Goal: Task Accomplishment & Management: Manage account settings

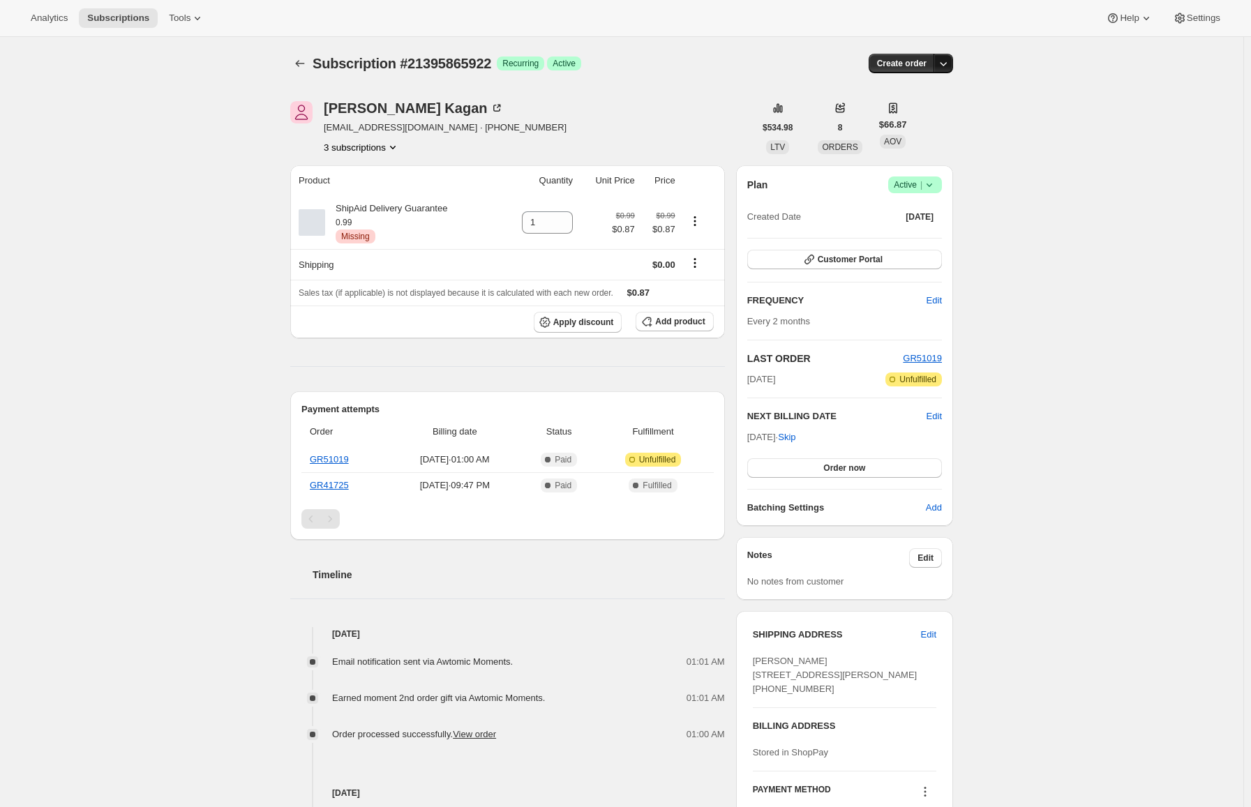
click at [950, 67] on icon "button" at bounding box center [943, 64] width 14 height 14
click at [950, 63] on icon "button" at bounding box center [943, 64] width 14 height 14
click at [349, 103] on div "[PERSON_NAME]" at bounding box center [414, 108] width 180 height 14
click at [303, 60] on icon "Subscriptions" at bounding box center [300, 64] width 14 height 14
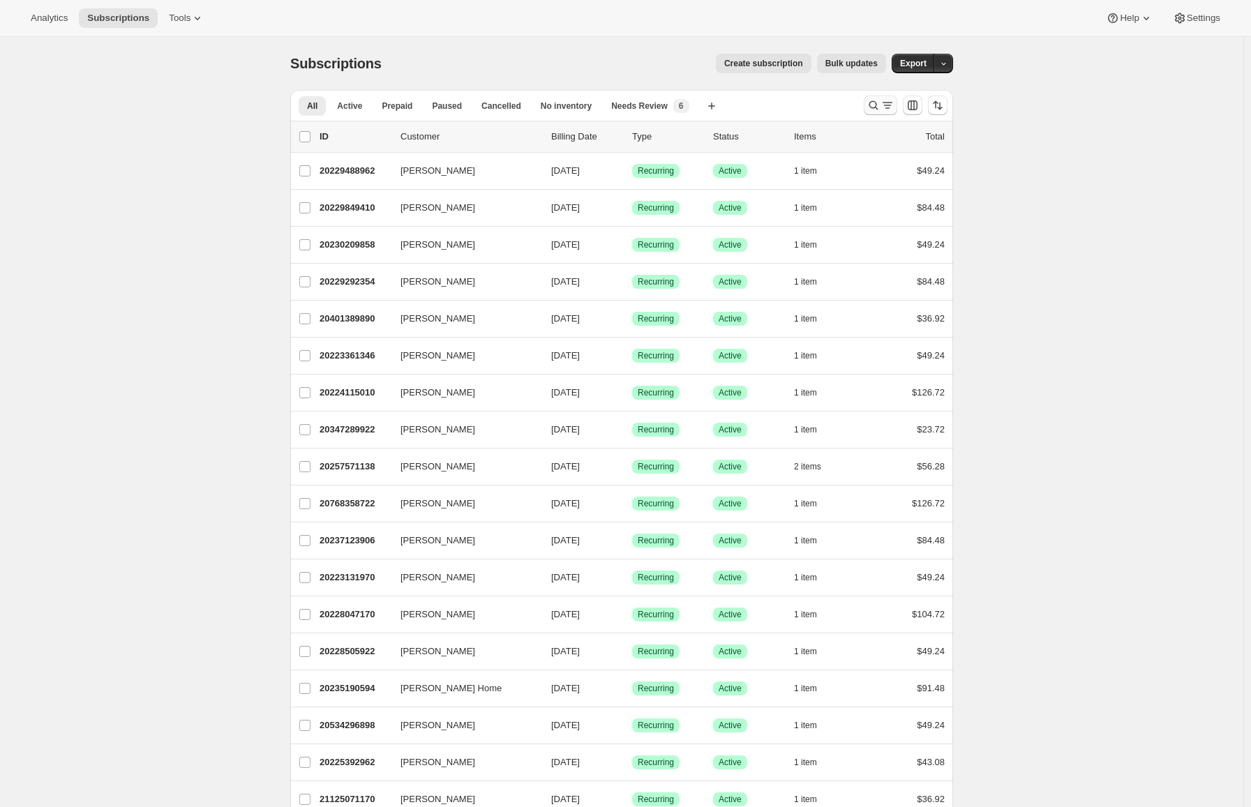
click at [871, 101] on button "Search and filter results" at bounding box center [880, 106] width 33 height 20
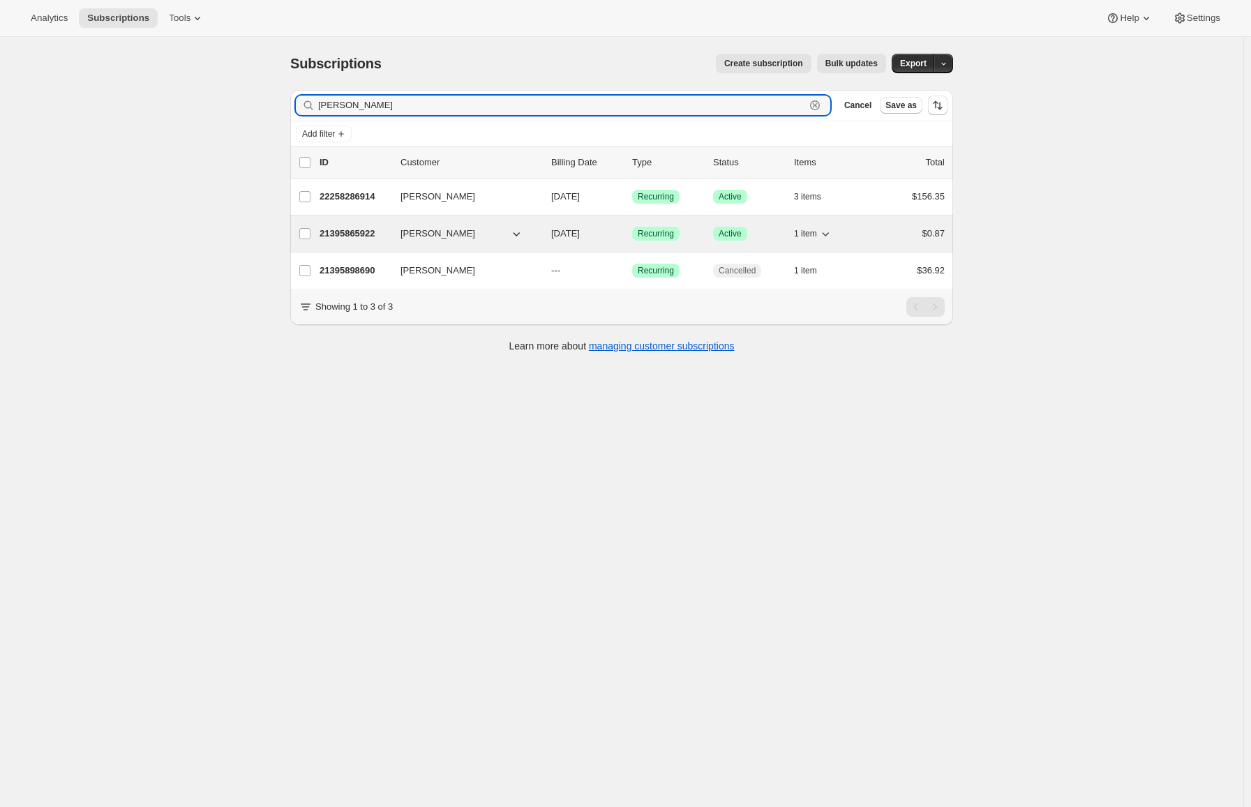
type input "[PERSON_NAME]"
click at [472, 233] on span "[PERSON_NAME]" at bounding box center [437, 234] width 75 height 14
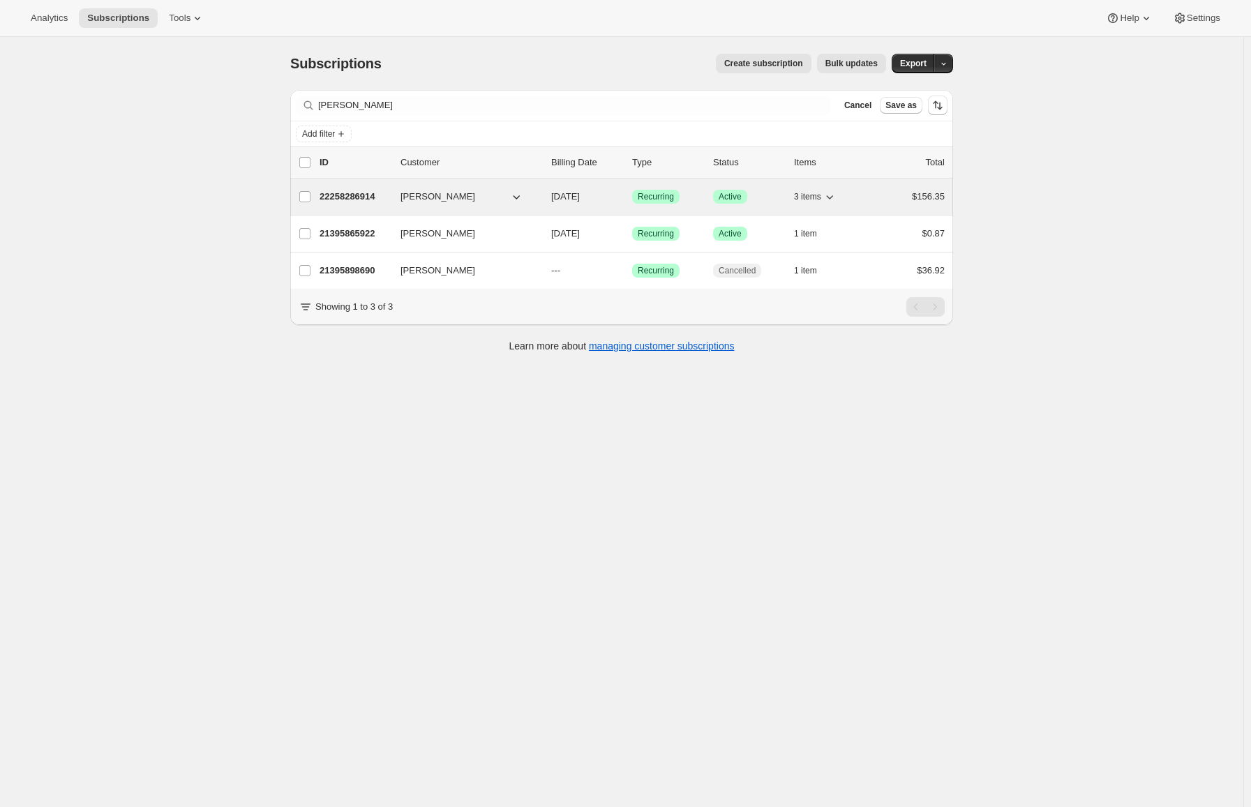
click at [729, 198] on span "Active" at bounding box center [729, 196] width 23 height 11
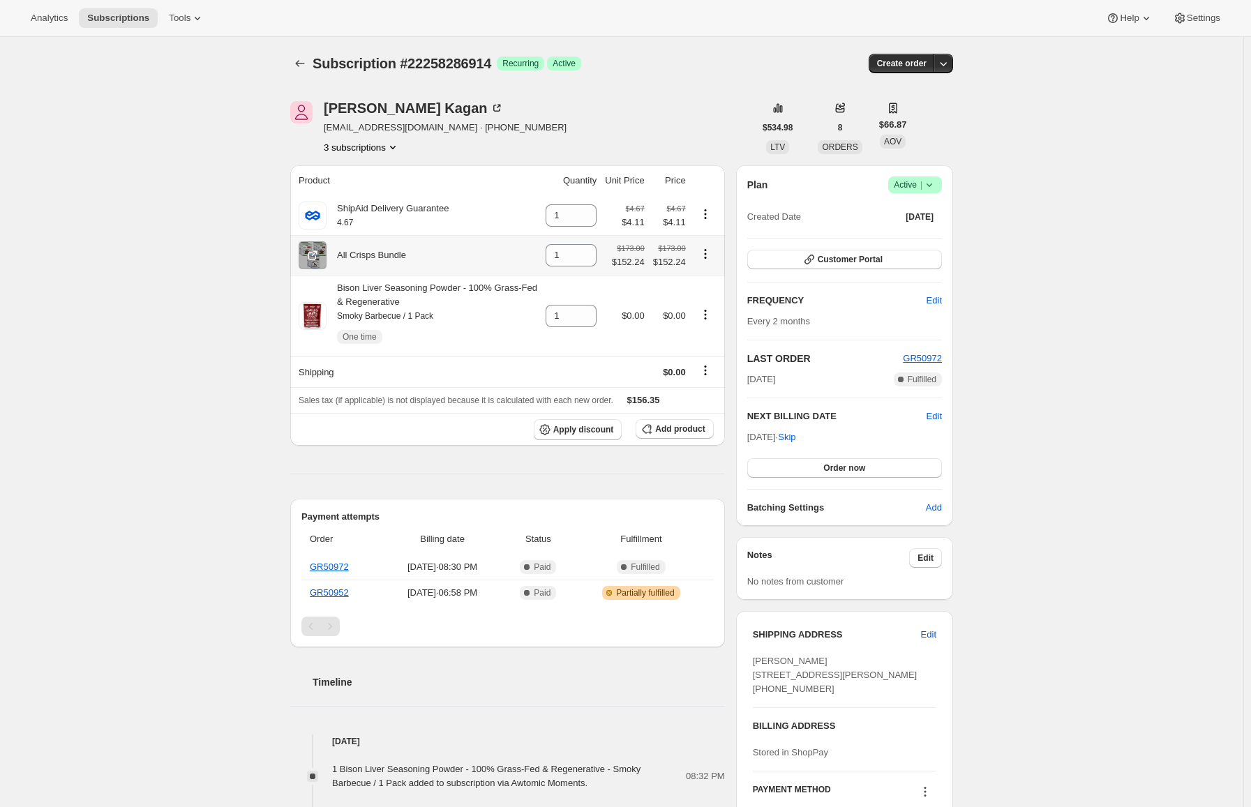
click at [708, 256] on icon "Product actions" at bounding box center [705, 254] width 14 height 14
click at [708, 253] on icon "Product actions" at bounding box center [705, 254] width 14 height 14
click at [956, 70] on div "Subscription #22258286914. This page is ready Subscription #22258286914 Success…" at bounding box center [621, 589] width 696 height 1104
click at [950, 65] on icon "button" at bounding box center [943, 64] width 14 height 14
click at [950, 62] on icon "button" at bounding box center [943, 64] width 14 height 14
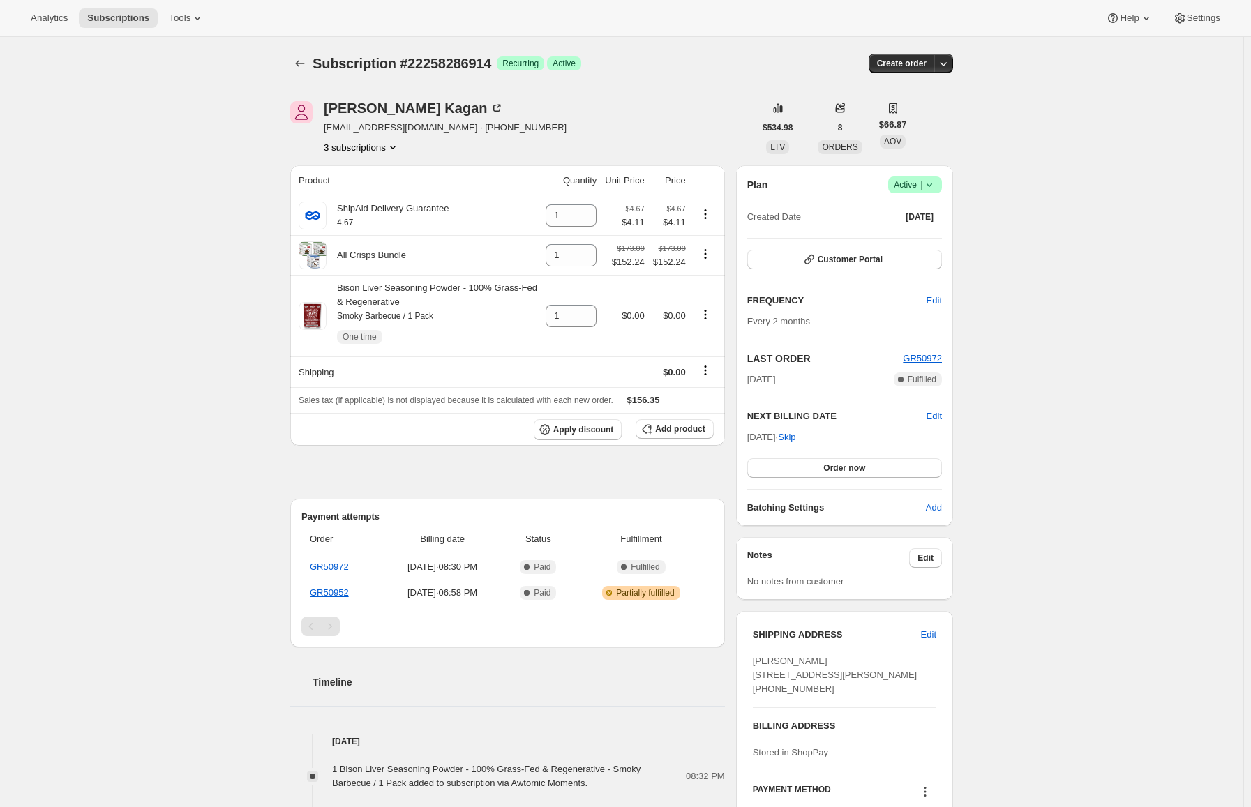
click at [388, 144] on button "3 subscriptions" at bounding box center [362, 147] width 76 height 14
click at [389, 144] on icon "Product actions" at bounding box center [393, 147] width 14 height 14
click at [934, 181] on icon at bounding box center [929, 185] width 14 height 14
click at [927, 231] on span "Cancel subscription" at bounding box center [919, 236] width 79 height 10
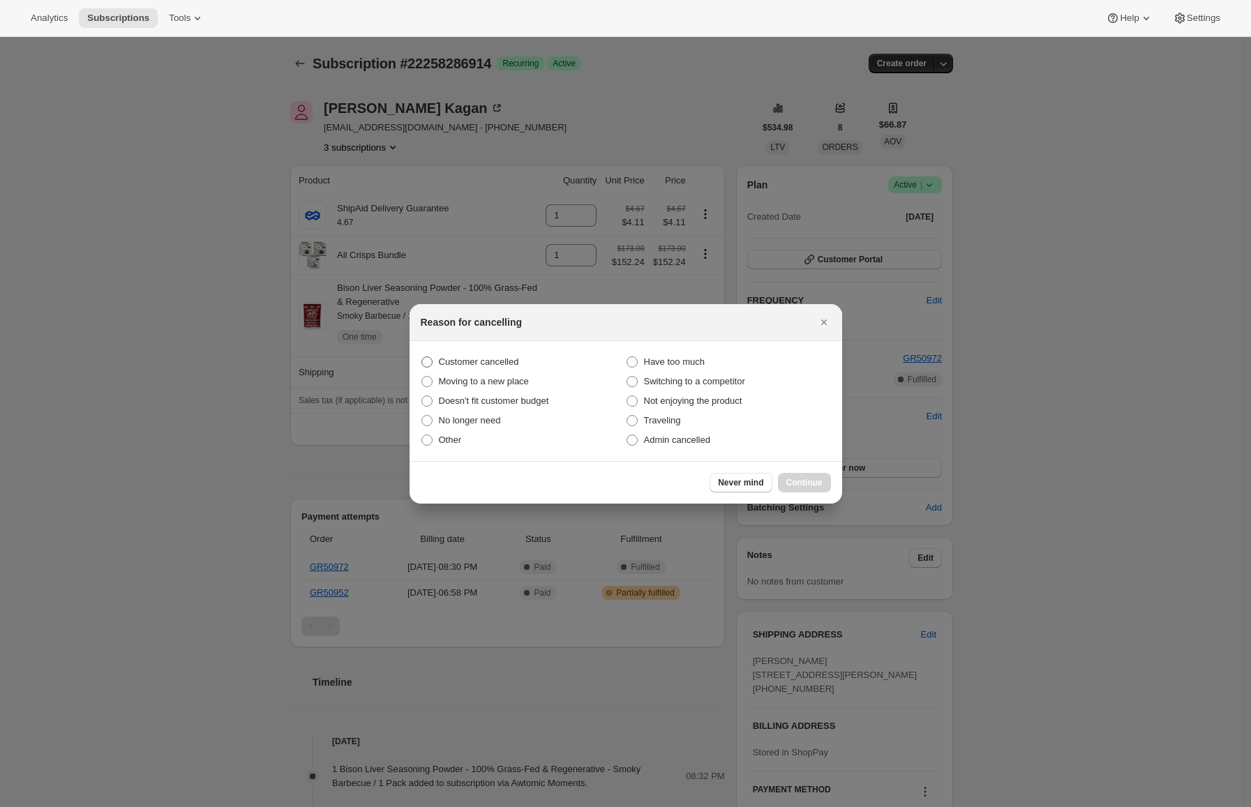
click at [476, 357] on span "Customer cancelled" at bounding box center [479, 361] width 80 height 10
click at [422, 357] on input "Customer cancelled" at bounding box center [421, 356] width 1 height 1
radio input "true"
click at [825, 492] on div "Never mind Continue" at bounding box center [625, 482] width 432 height 43
click at [815, 483] on span "Continue" at bounding box center [804, 482] width 36 height 11
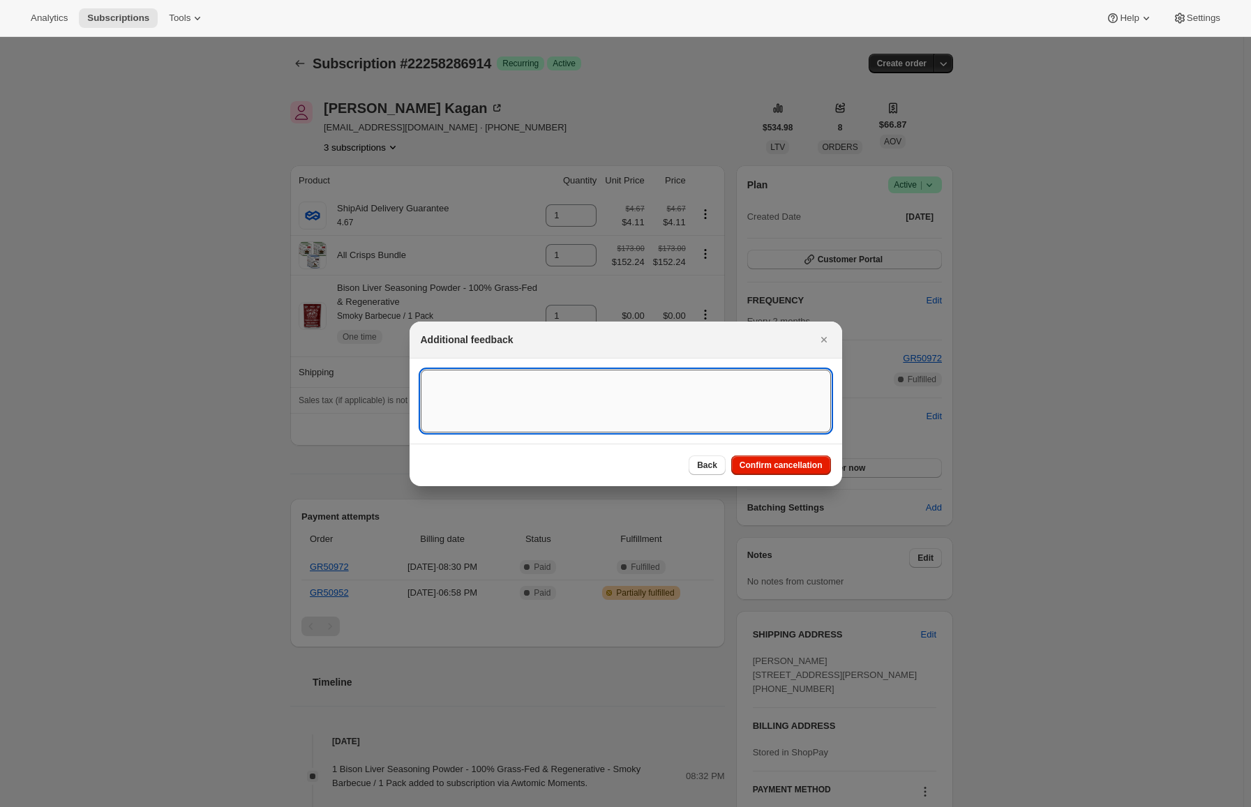
click at [610, 386] on textarea ":rp2:" at bounding box center [626, 401] width 410 height 63
click at [455, 380] on textarea "Textedd [PERSON_NAME] to cancel" at bounding box center [626, 401] width 410 height 63
type textarea "Texted [PERSON_NAME] to cancel"
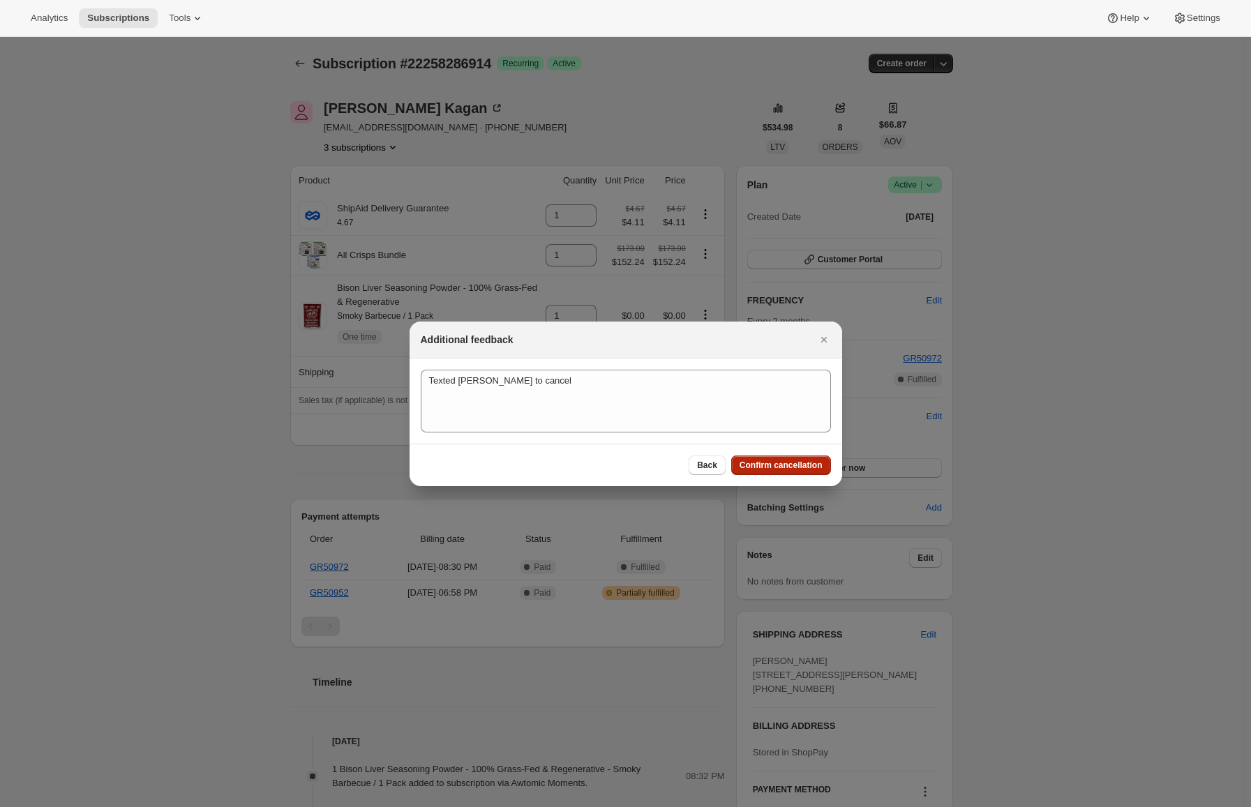
click at [785, 465] on span "Confirm cancellation" at bounding box center [780, 465] width 83 height 11
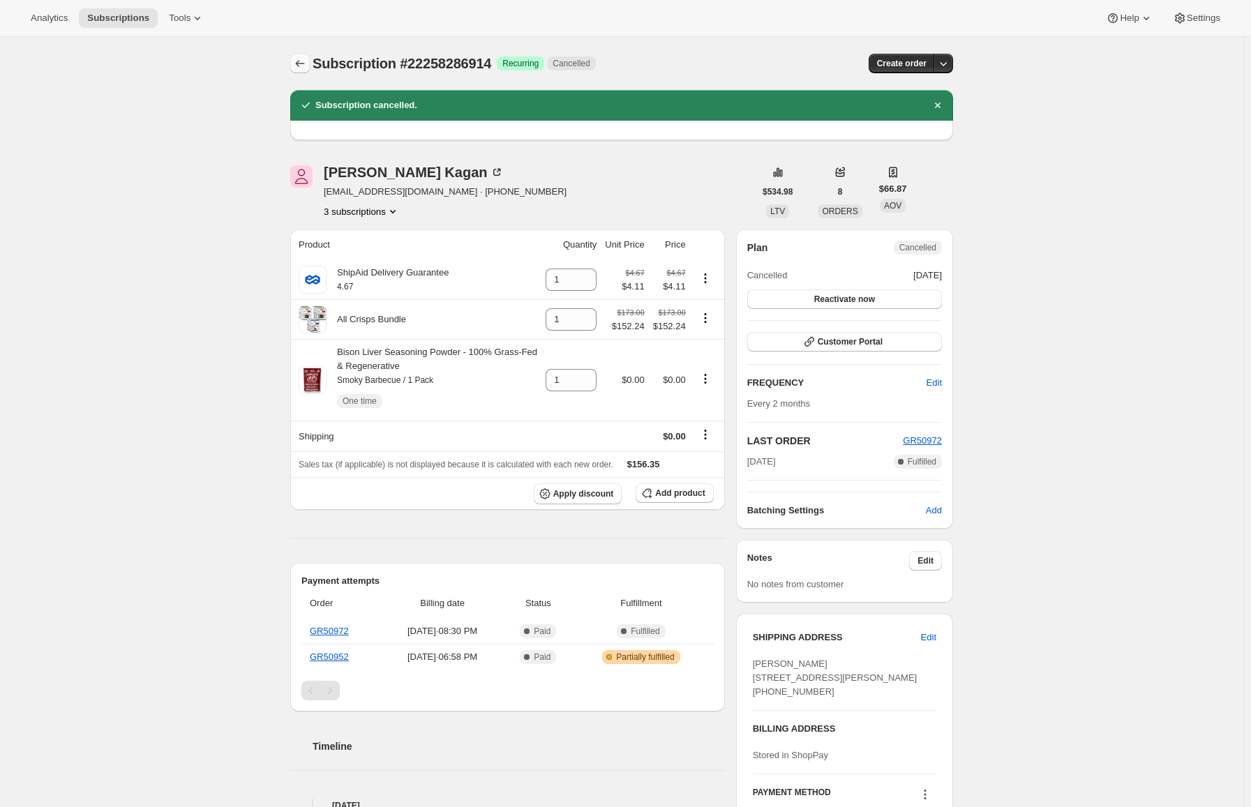
click at [294, 65] on button "Subscriptions" at bounding box center [300, 64] width 20 height 20
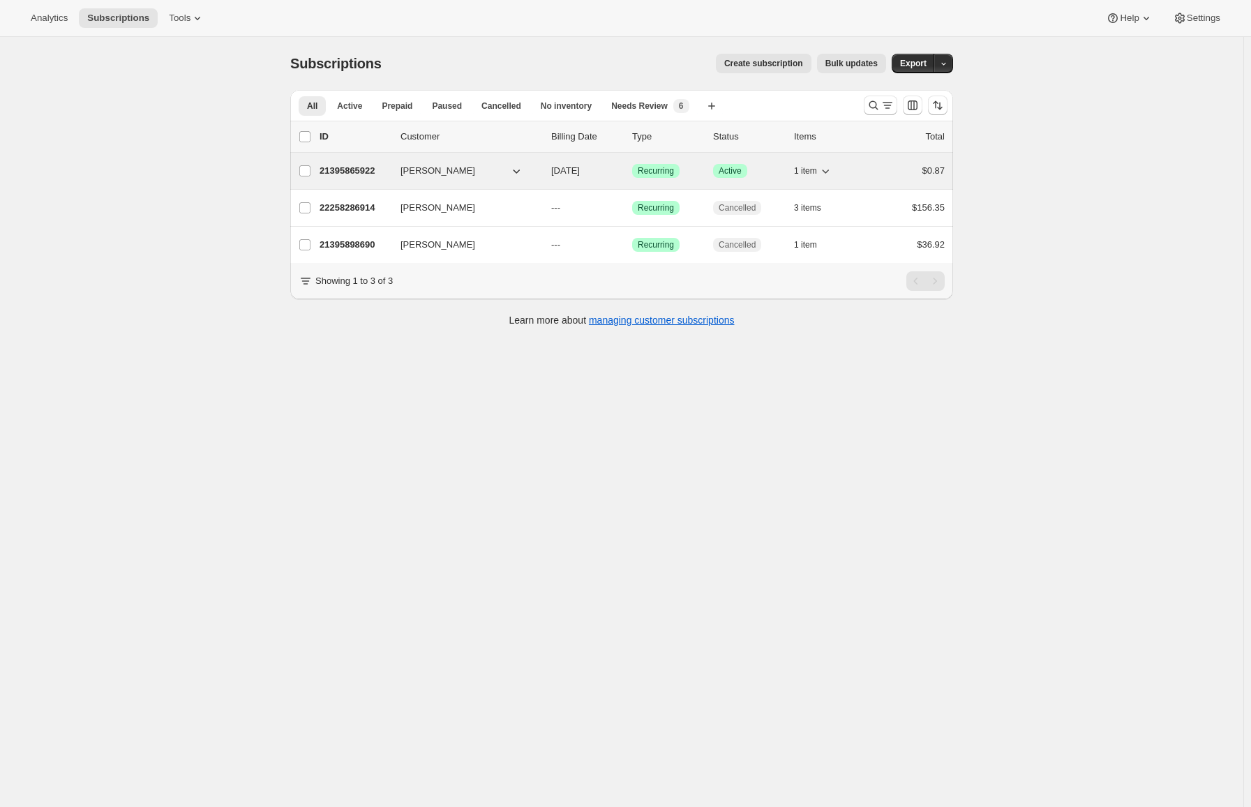
click at [544, 172] on div "21395865922 [PERSON_NAME] [DATE] Success Recurring Success Active 1 item $0.87" at bounding box center [631, 171] width 625 height 20
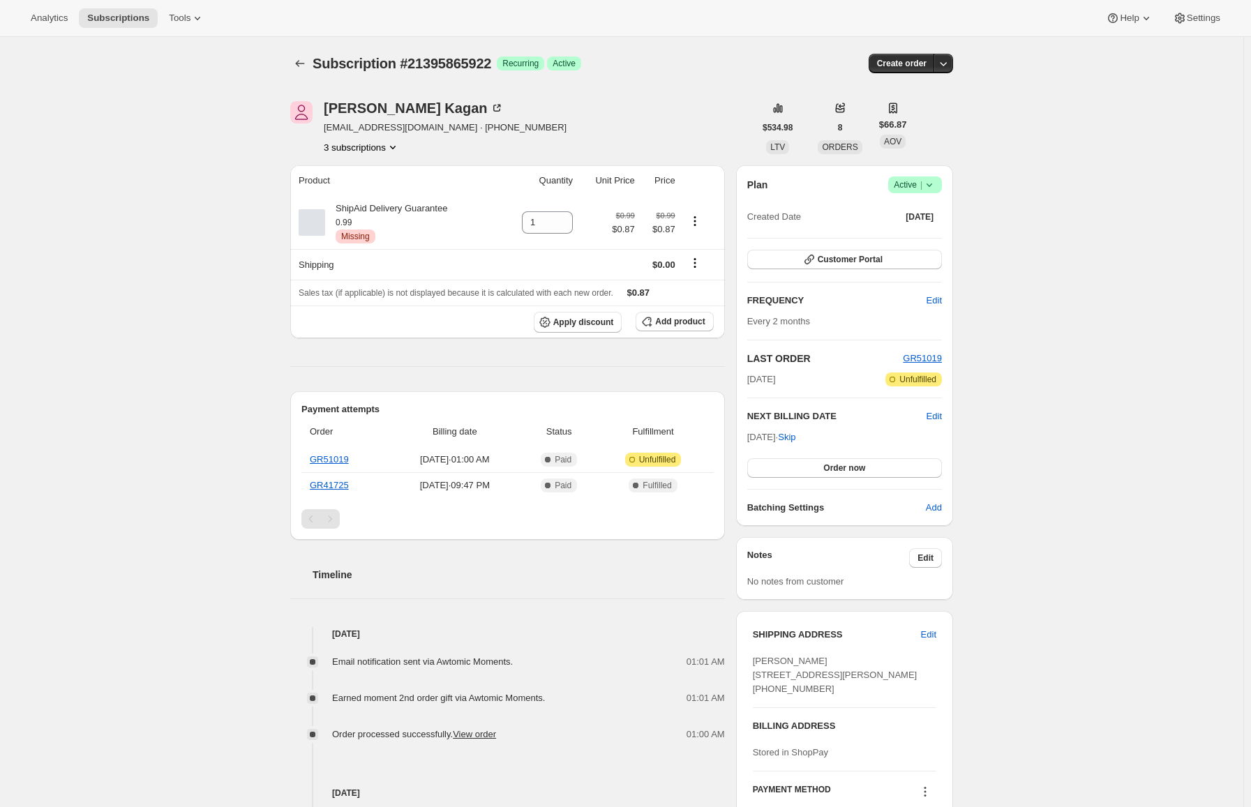
click at [936, 179] on icon at bounding box center [929, 185] width 14 height 14
click at [926, 232] on span "Cancel subscription" at bounding box center [919, 236] width 79 height 10
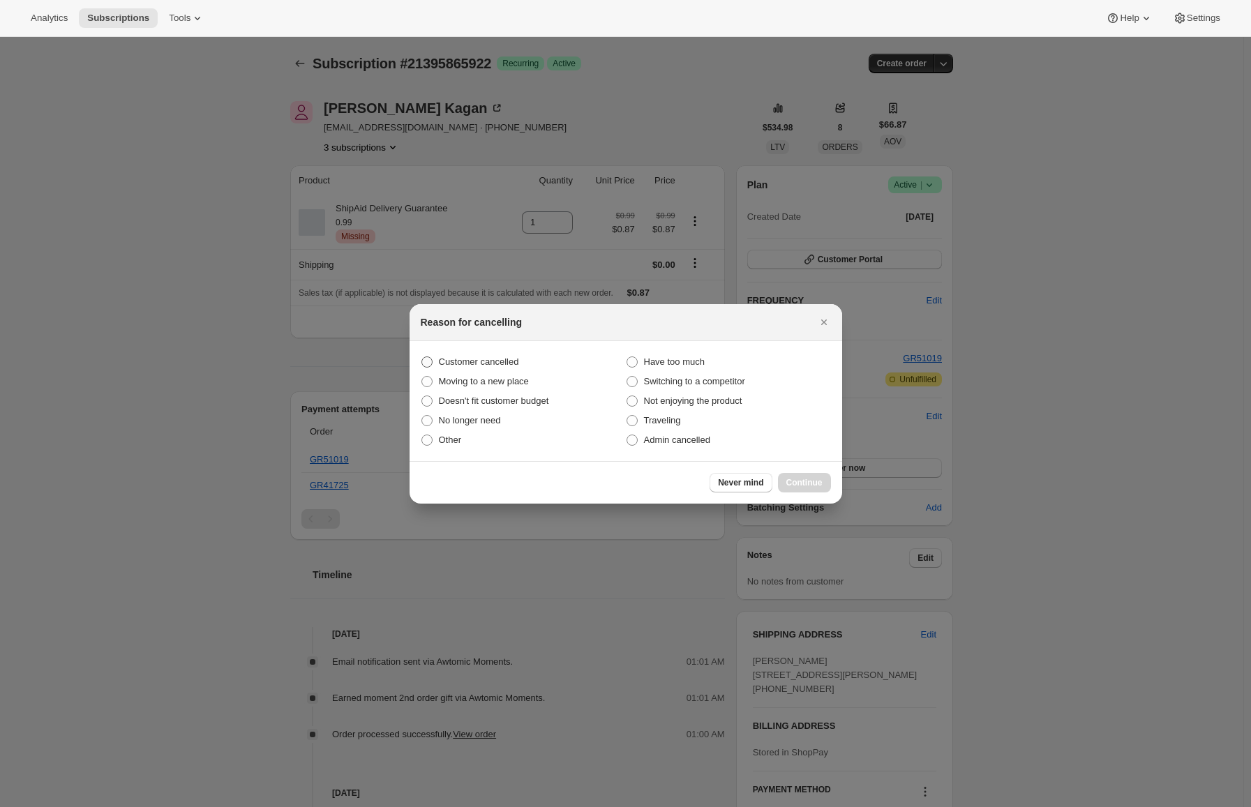
click at [447, 359] on span "Customer cancelled" at bounding box center [479, 361] width 80 height 10
click at [422, 357] on input "Customer cancelled" at bounding box center [421, 356] width 1 height 1
radio input "true"
click at [797, 481] on span "Continue" at bounding box center [804, 482] width 36 height 11
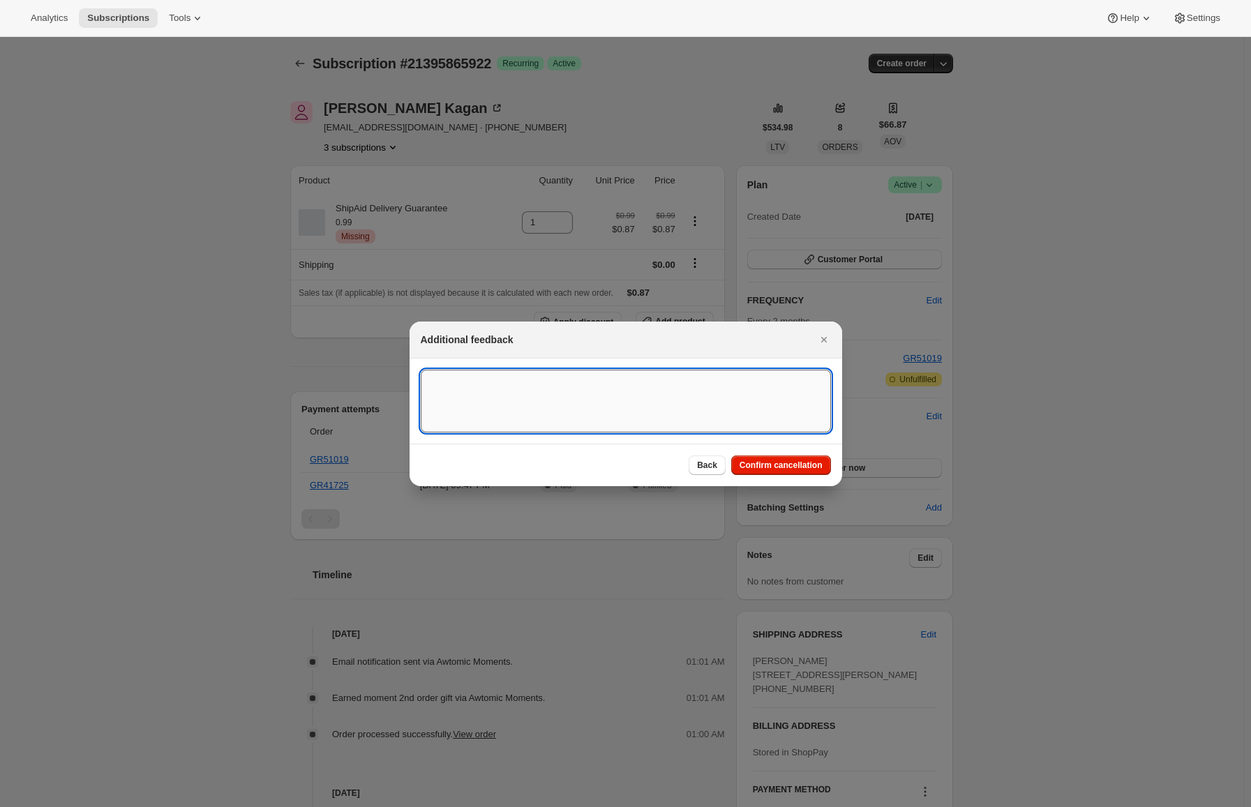
click at [559, 375] on textarea ":r10r:" at bounding box center [626, 401] width 410 height 63
type textarea "texted [PERSON_NAME] to cancel"
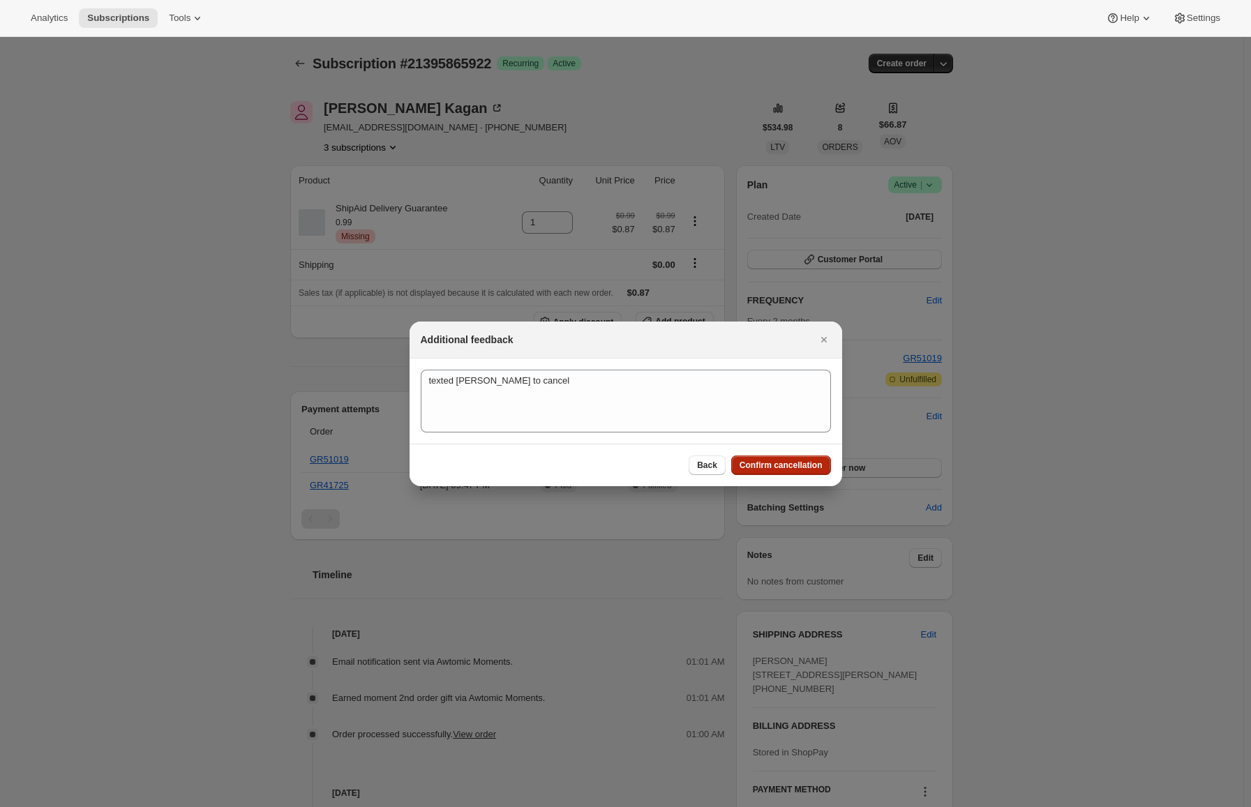
click at [785, 463] on span "Confirm cancellation" at bounding box center [780, 465] width 83 height 11
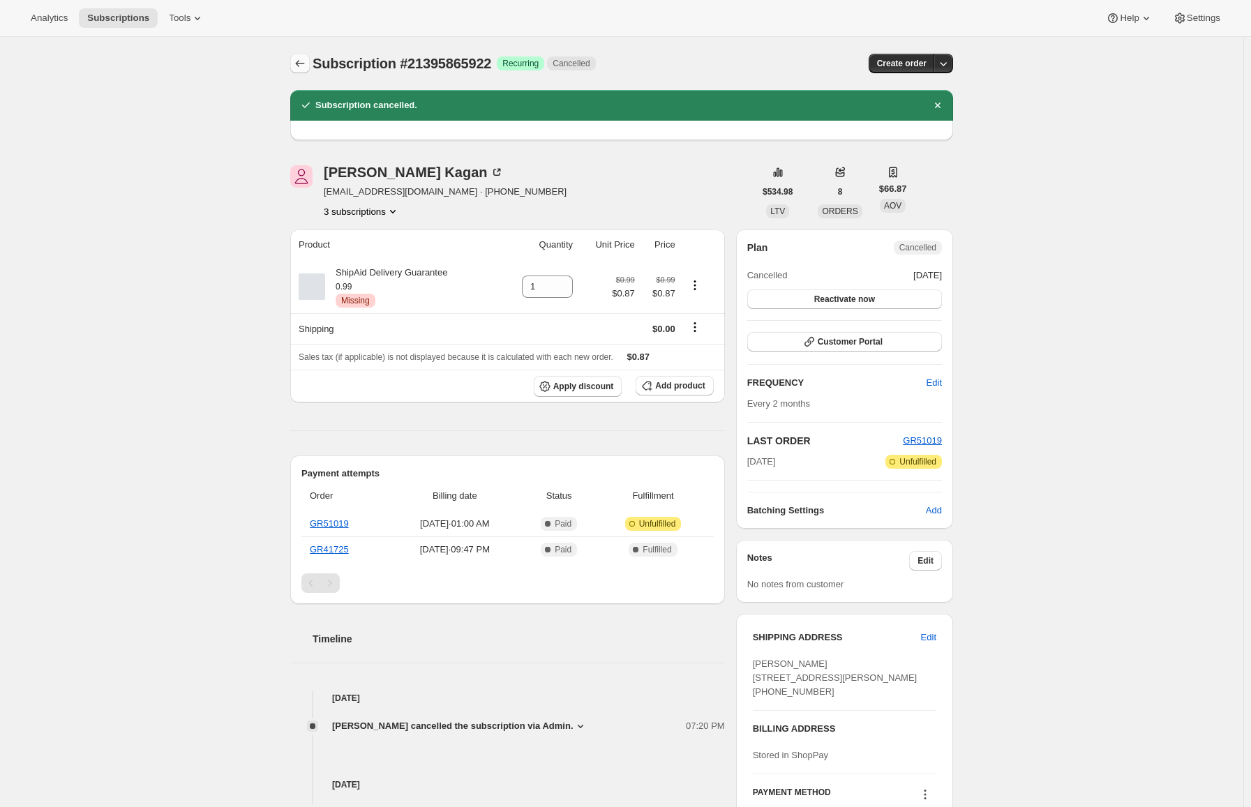
click at [301, 59] on icon "Subscriptions" at bounding box center [300, 64] width 14 height 14
